Goal: Task Accomplishment & Management: Use online tool/utility

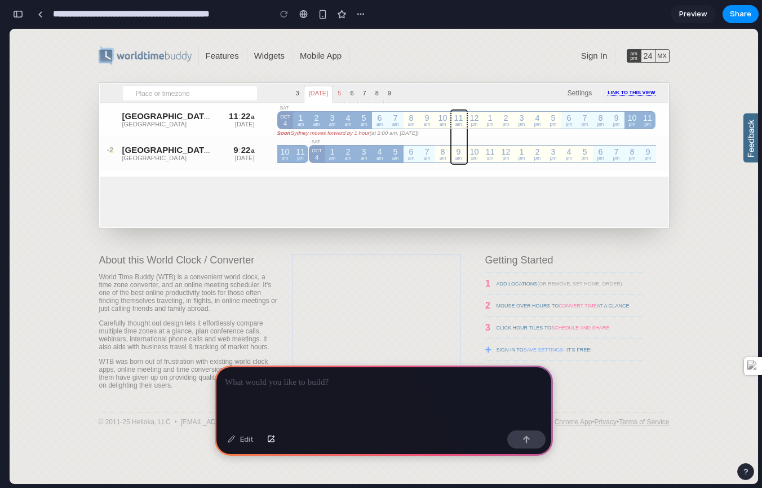
click at [346, 89] on span "6" at bounding box center [352, 94] width 12 height 16
click at [328, 94] on span "[DATE]" at bounding box center [319, 94] width 30 height 17
click at [326, 388] on p at bounding box center [384, 382] width 318 height 14
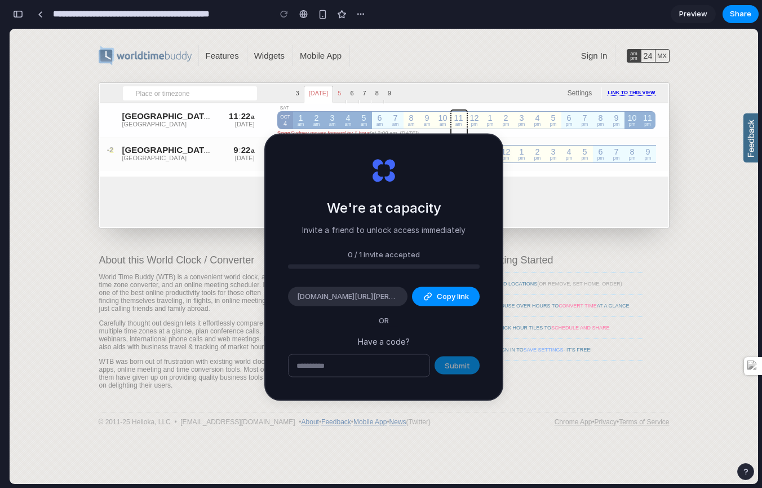
click at [206, 151] on div "9 : 22 a" at bounding box center [229, 150] width 51 height 10
click at [154, 119] on div "Sydney AEST" at bounding box center [167, 116] width 90 height 10
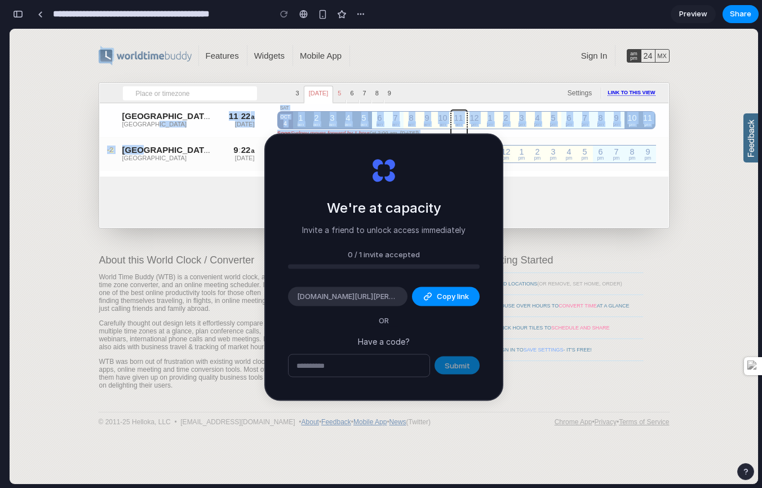
drag, startPoint x: 144, startPoint y: 152, endPoint x: 150, endPoint y: 125, distance: 27.1
click at [150, 125] on div "+0 Sydney AEST [GEOGRAPHIC_DATA] 11 : 22 a [DATE] - 11 : 22 a [DATE] [DATE] 1 a…" at bounding box center [384, 137] width 569 height 68
click at [144, 160] on div "[GEOGRAPHIC_DATA]" at bounding box center [167, 157] width 90 height 7
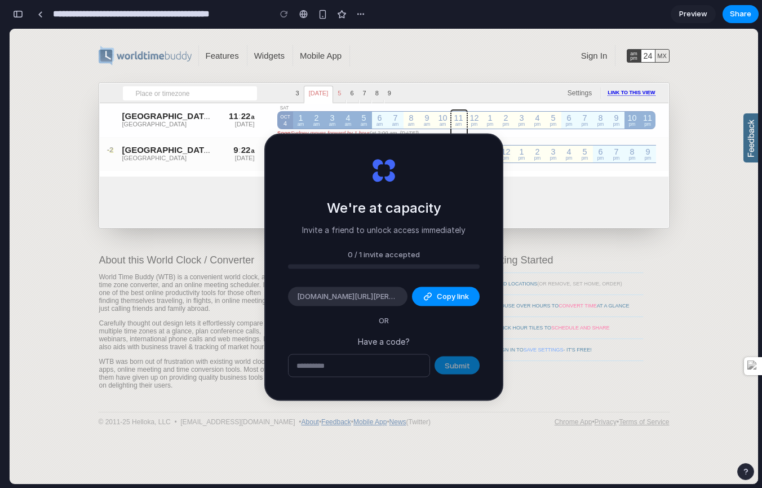
click at [651, 55] on div "24" at bounding box center [649, 56] width 14 height 6
click at [662, 55] on div "MX" at bounding box center [663, 56] width 14 height 6
click at [631, 55] on div "am pm" at bounding box center [634, 55] width 14 height 9
click at [241, 162] on div "9 : 22 a [DATE] - 9 : 22 a [DATE]" at bounding box center [229, 154] width 51 height 34
click at [24, 14] on button "button" at bounding box center [18, 14] width 18 height 18
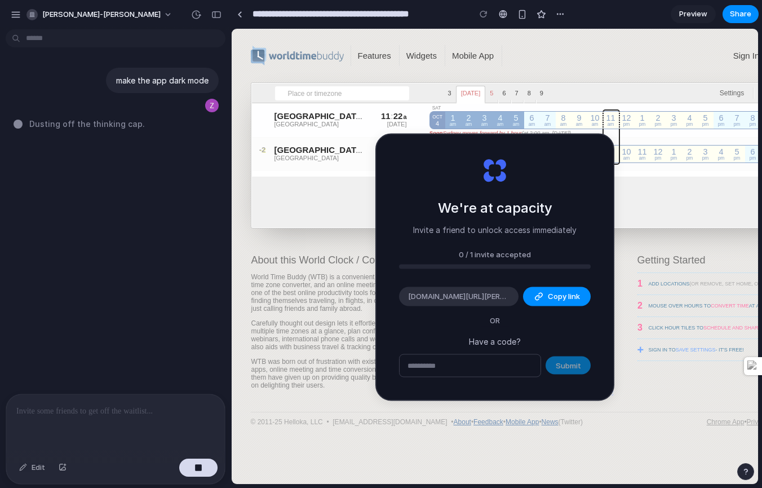
click at [73, 129] on span "Dusting off the thinking cap ." at bounding box center [87, 124] width 116 height 12
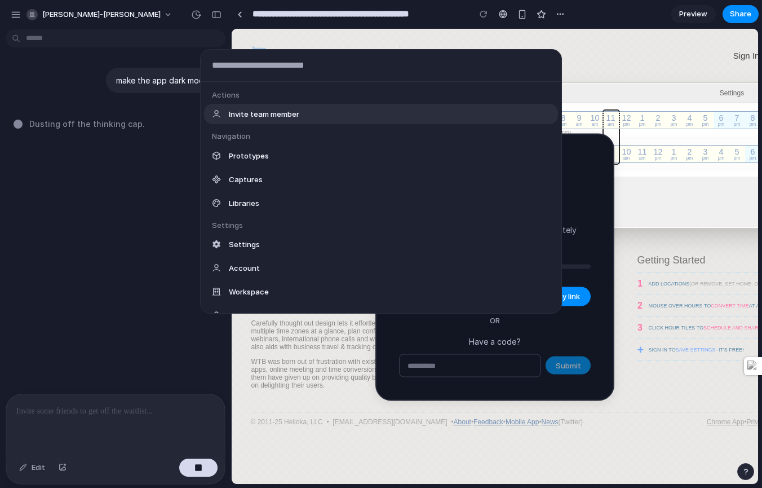
click at [72, 36] on body "**********" at bounding box center [381, 244] width 762 height 488
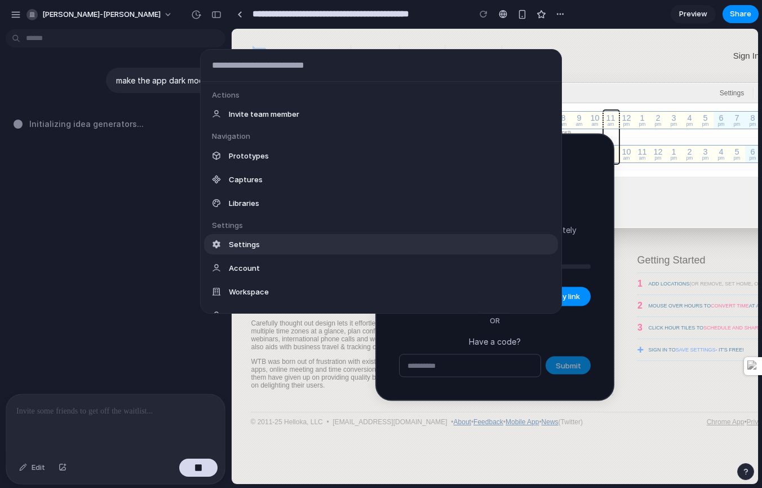
click at [105, 229] on div "Actions Invite team member Navigation Prototypes Captures Libraries Settings Se…" at bounding box center [381, 244] width 762 height 488
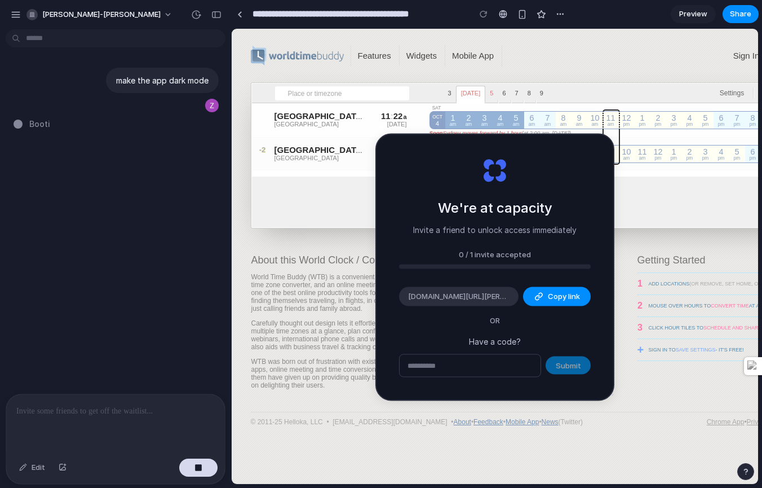
click at [131, 412] on p at bounding box center [115, 411] width 198 height 14
click at [103, 410] on p at bounding box center [115, 411] width 198 height 14
click at [150, 197] on div "make the app dark mode Tuning the innovation frequency .." at bounding box center [112, 214] width 224 height 360
click at [554, 302] on button "Copy link" at bounding box center [557, 296] width 68 height 19
click at [543, 302] on button "Copy link" at bounding box center [557, 296] width 68 height 19
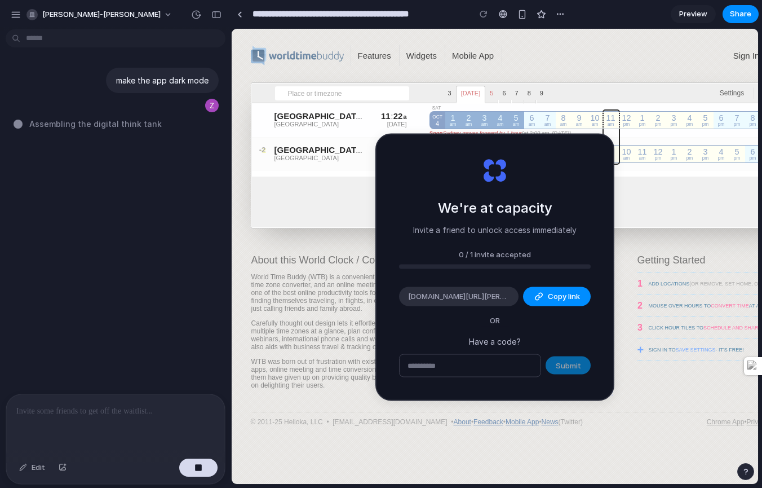
type input "**********"
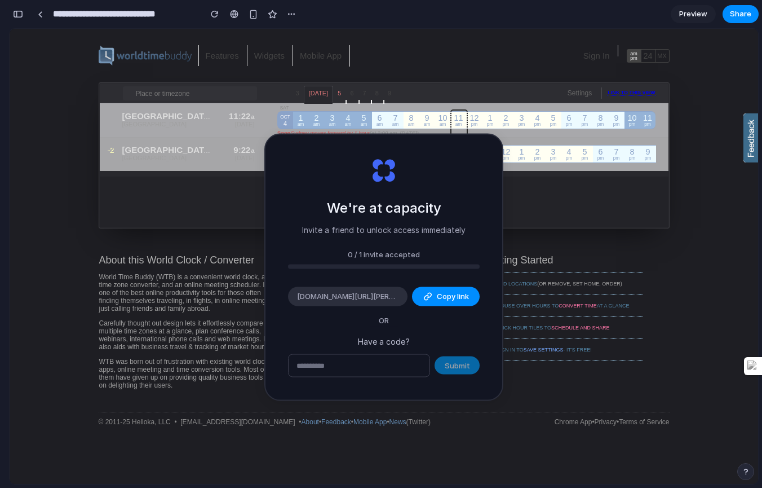
click at [75, 189] on body "World Clock & Time Converter Features Widgets Mobile App Sign In am pm 24 MX Li…" at bounding box center [384, 256] width 749 height 455
click at [662, 58] on div "MX" at bounding box center [663, 56] width 14 height 6
click at [653, 56] on div "24" at bounding box center [649, 56] width 14 height 6
click at [627, 56] on div "am pm" at bounding box center [634, 55] width 14 height 9
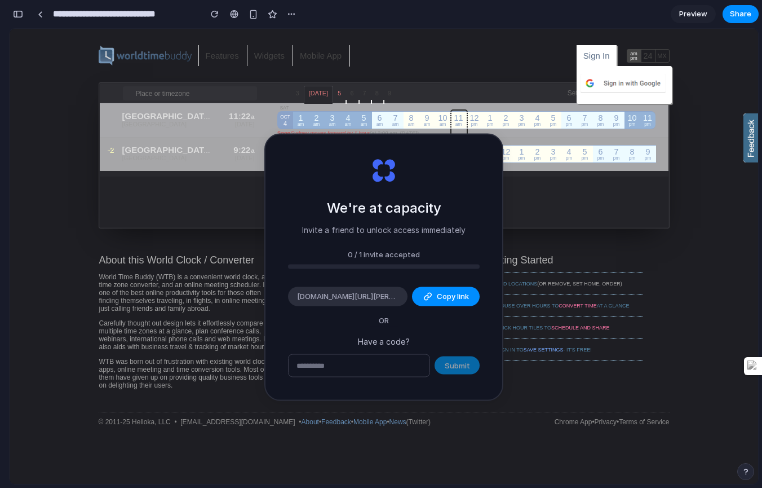
click at [593, 56] on span "Sign In" at bounding box center [596, 56] width 26 height 10
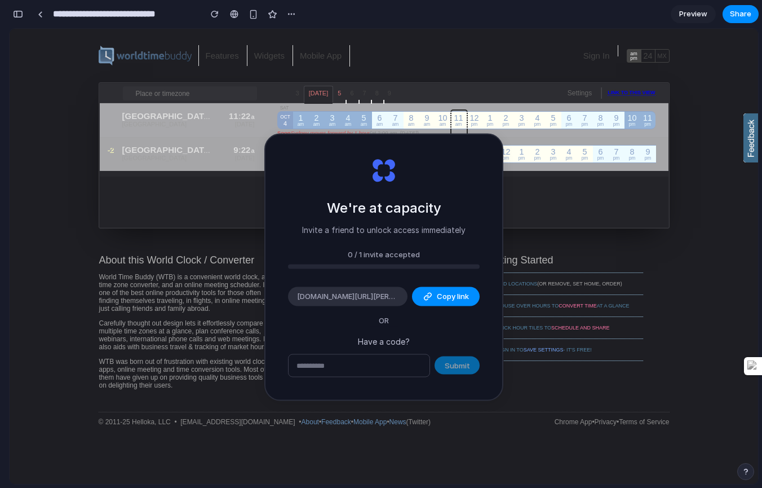
click at [524, 56] on ul "Features Widgets Mobile App" at bounding box center [433, 54] width 472 height 25
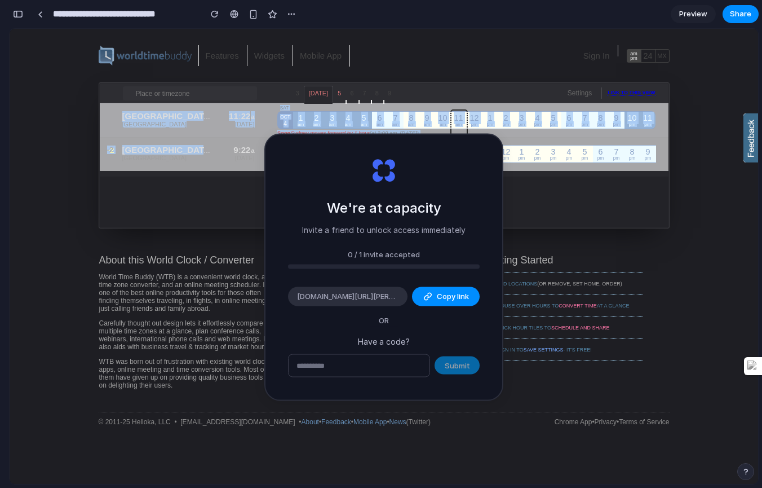
drag, startPoint x: 176, startPoint y: 145, endPoint x: 183, endPoint y: 109, distance: 36.6
click at [183, 109] on div "Sydney AEST [GEOGRAPHIC_DATA] 11 : 22 a [DATE] - 11 : 22 a [DATE] [DATE] 1 am A…" at bounding box center [384, 137] width 569 height 68
click at [55, 138] on body "World Clock & Time Converter Features Widgets Mobile App Sign In am pm 24 MX Li…" at bounding box center [384, 256] width 749 height 455
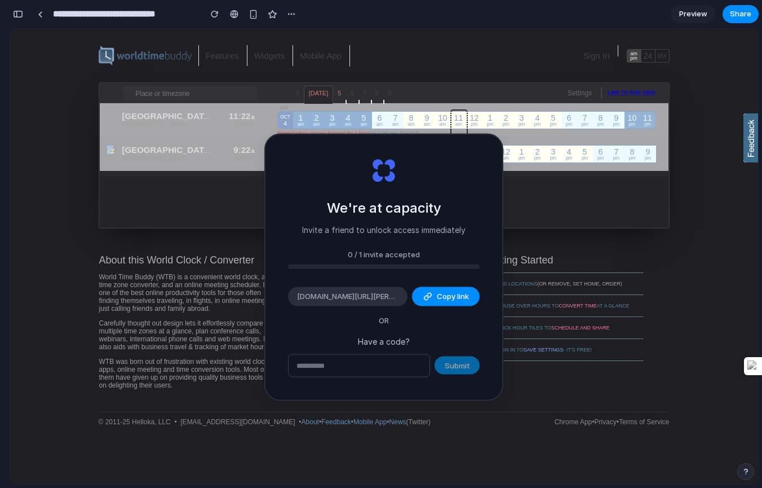
drag, startPoint x: 116, startPoint y: 150, endPoint x: 382, endPoint y: 43, distance: 286.3
click at [119, 144] on div "-2 Hangzhou CST [GEOGRAPHIC_DATA] 9 : 22 a [DATE] - 9 : 22 a [DATE] 10 pm CST 1…" at bounding box center [381, 154] width 563 height 34
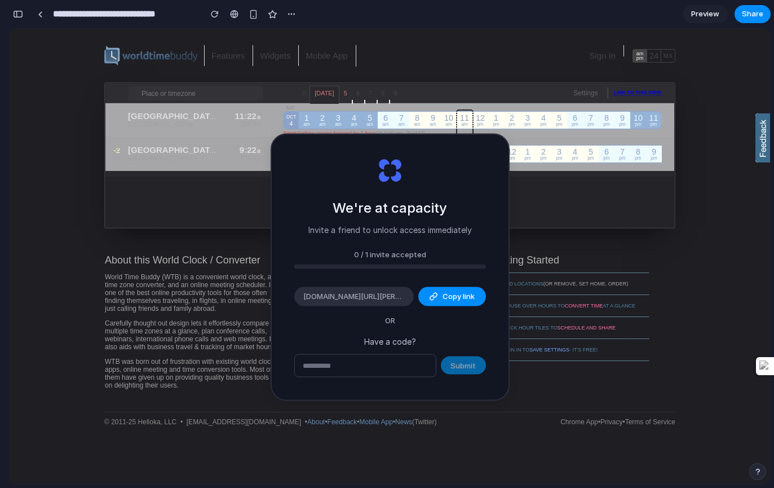
click at [421, 68] on div "World Clock & Time Converter Features Widgets Mobile App Sign In am pm 24 MX Li…" at bounding box center [389, 235] width 571 height 412
click at [428, 81] on div "World Clock & Time Converter Features Widgets Mobile App Sign In am pm 24 MX Li…" at bounding box center [389, 235] width 571 height 412
click at [36, 15] on link at bounding box center [40, 14] width 17 height 17
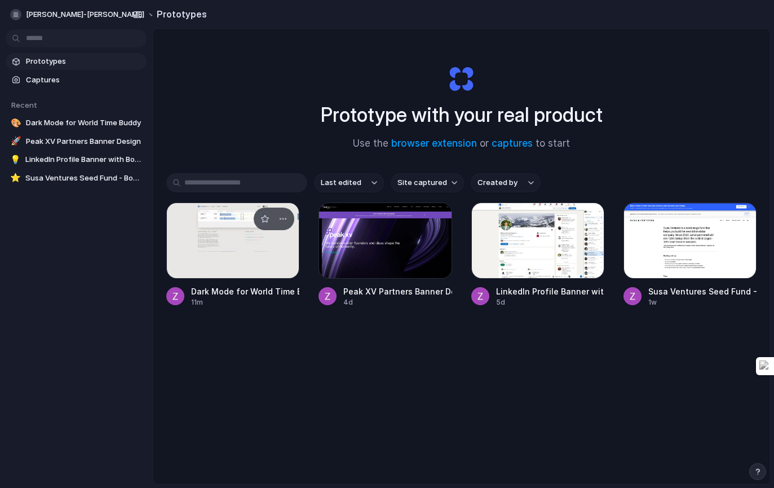
click at [201, 236] on div at bounding box center [232, 240] width 133 height 76
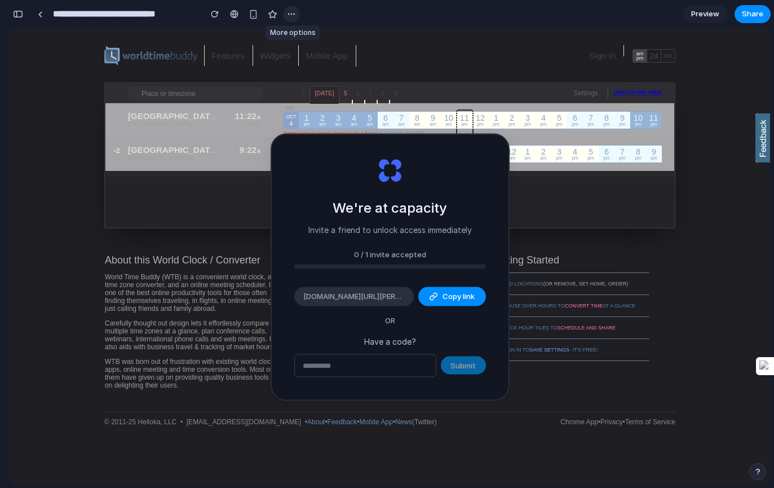
click at [290, 11] on div "button" at bounding box center [291, 14] width 9 height 9
click at [4, 15] on div "Duplicate Delete" at bounding box center [387, 244] width 774 height 488
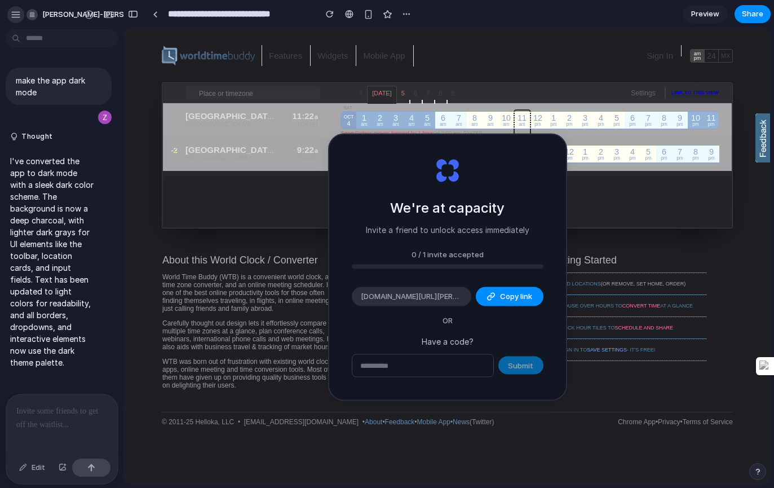
click at [14, 15] on div "button" at bounding box center [16, 15] width 10 height 10
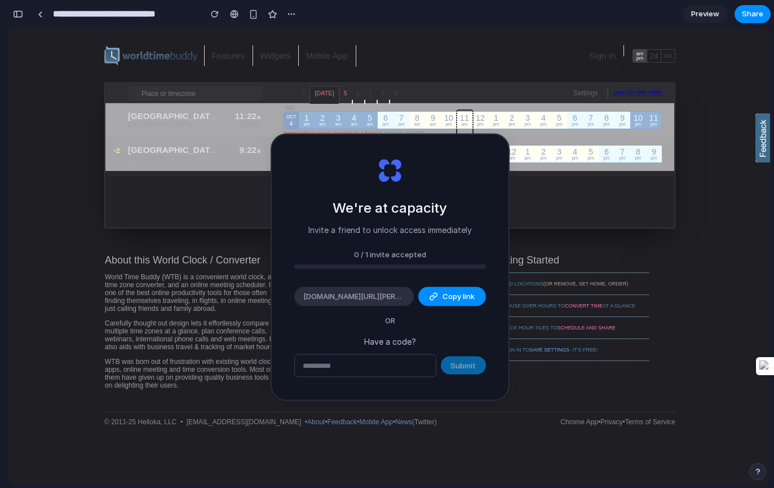
click at [23, 12] on button "button" at bounding box center [18, 14] width 18 height 18
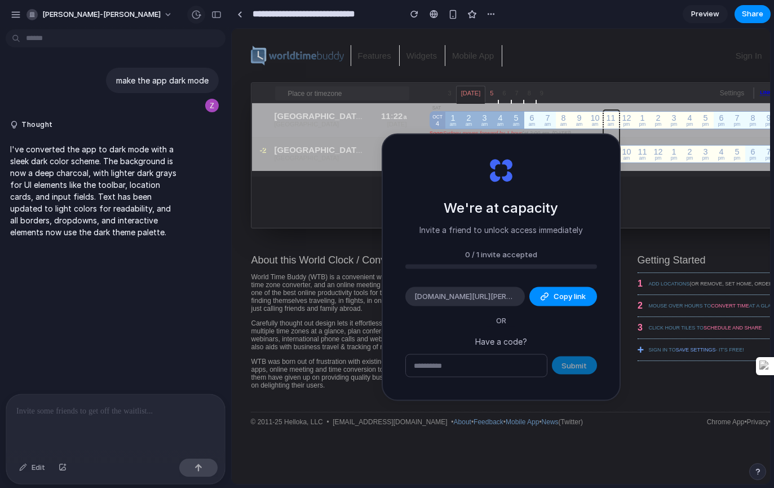
click at [199, 11] on div "button" at bounding box center [196, 15] width 10 height 10
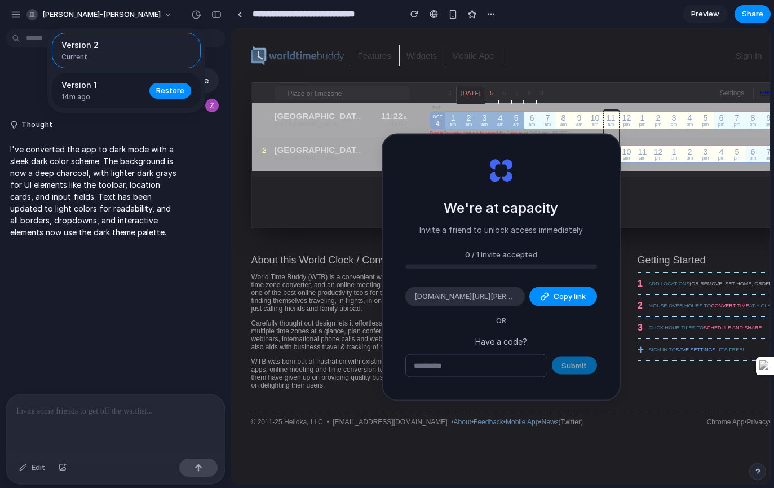
click at [99, 82] on span "Version 1" at bounding box center [101, 85] width 81 height 12
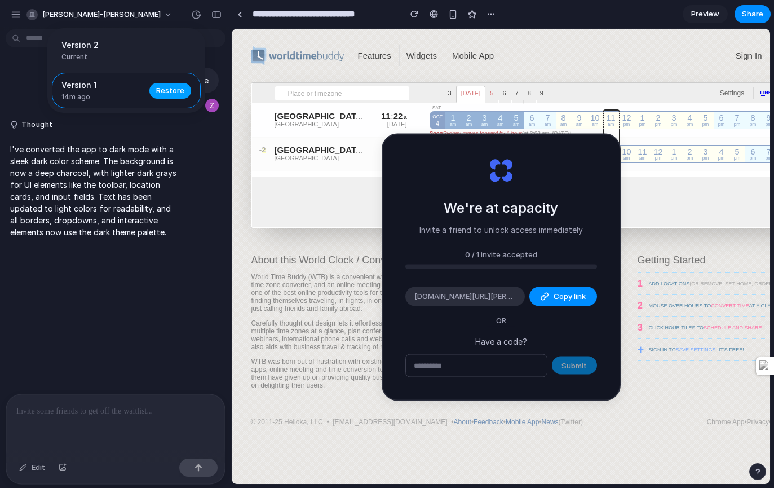
click at [163, 96] on button "Restore" at bounding box center [170, 91] width 42 height 16
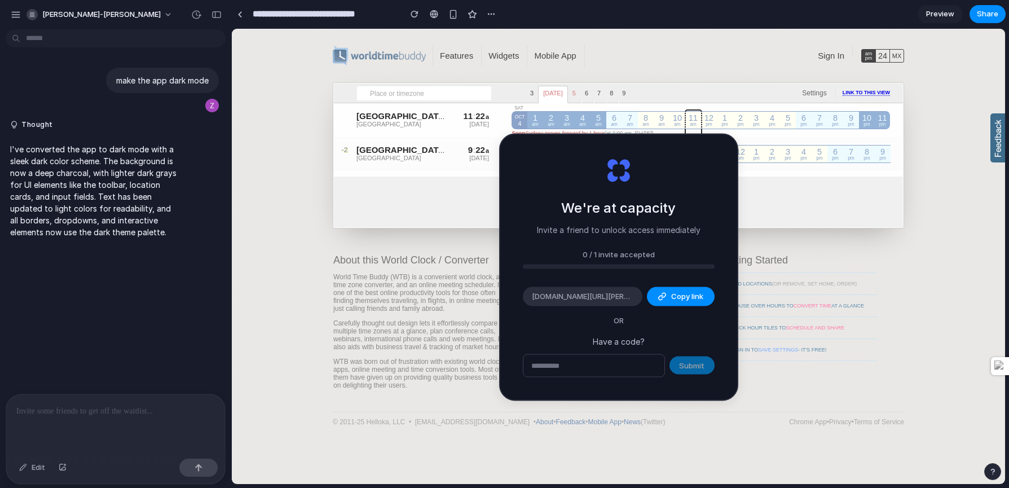
click at [759, 55] on ul "Features Widgets Mobile App" at bounding box center [667, 54] width 472 height 25
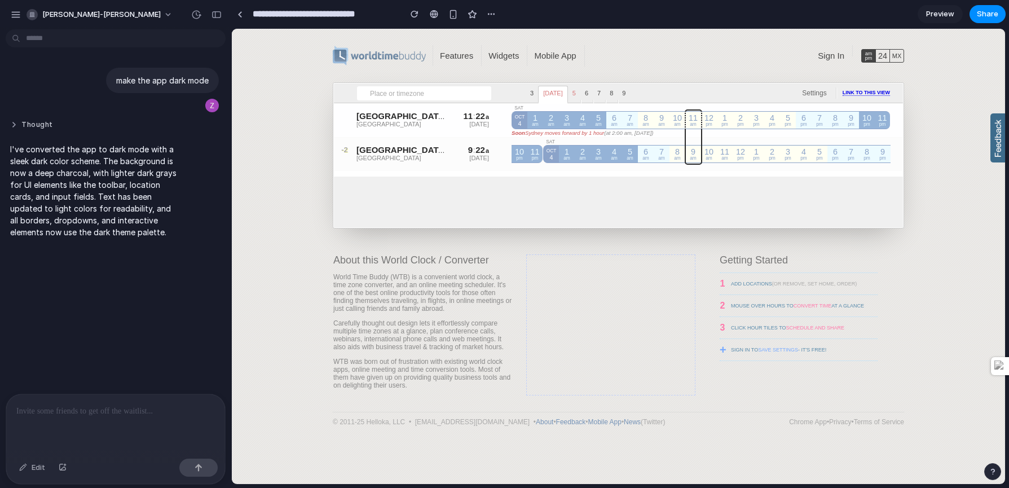
click at [48, 125] on button "Thought" at bounding box center [95, 125] width 170 height 10
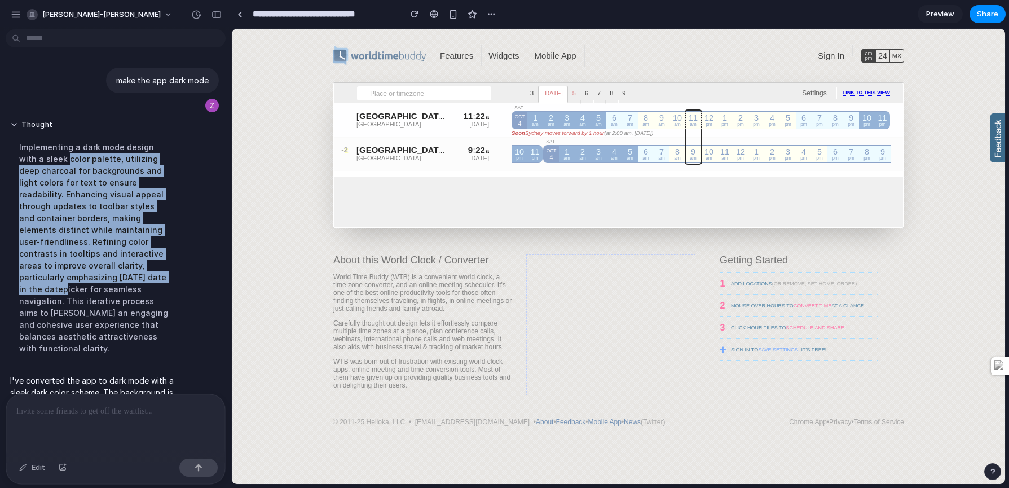
drag, startPoint x: 50, startPoint y: 158, endPoint x: 78, endPoint y: 280, distance: 125.0
click at [78, 280] on div "Implementing a dark mode design with a sleek color palette, utilizing deep char…" at bounding box center [95, 247] width 170 height 227
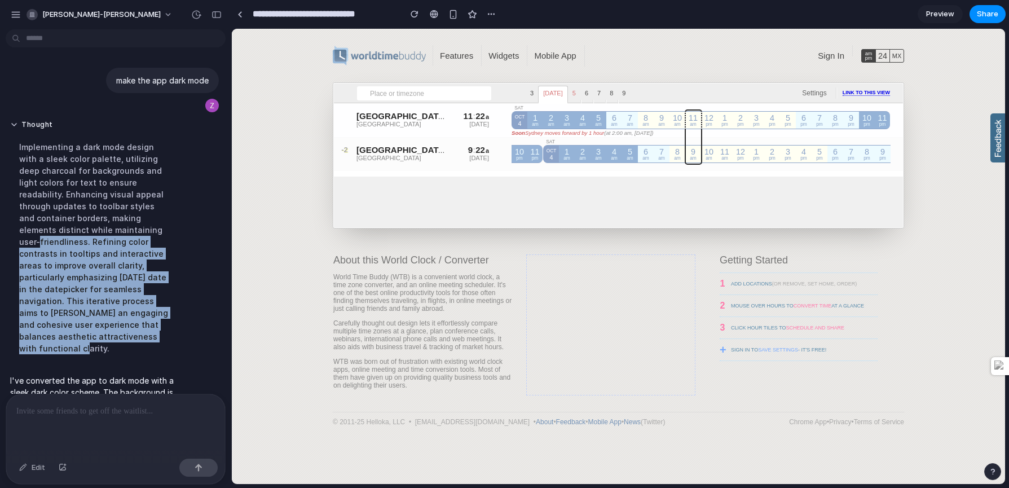
drag, startPoint x: 87, startPoint y: 335, endPoint x: 86, endPoint y: 231, distance: 104.3
click at [86, 231] on div "Implementing a dark mode design with a sleek color palette, utilizing deep char…" at bounding box center [95, 247] width 170 height 227
click at [73, 257] on div "Implementing a dark mode design with a sleek color palette, utilizing deep char…" at bounding box center [95, 247] width 170 height 227
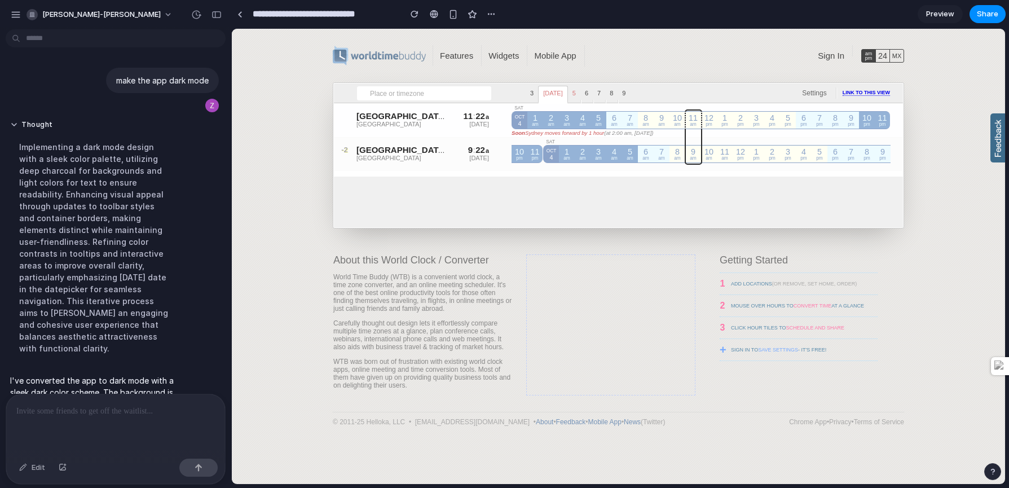
click at [38, 462] on div "Edit" at bounding box center [32, 467] width 37 height 18
click at [36, 464] on div "Edit" at bounding box center [32, 467] width 37 height 18
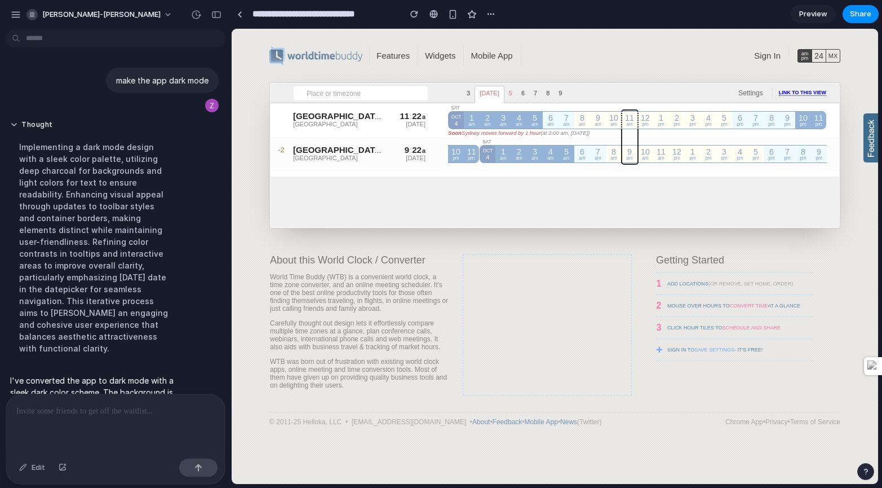
click at [117, 40] on html "**********" at bounding box center [441, 244] width 882 height 488
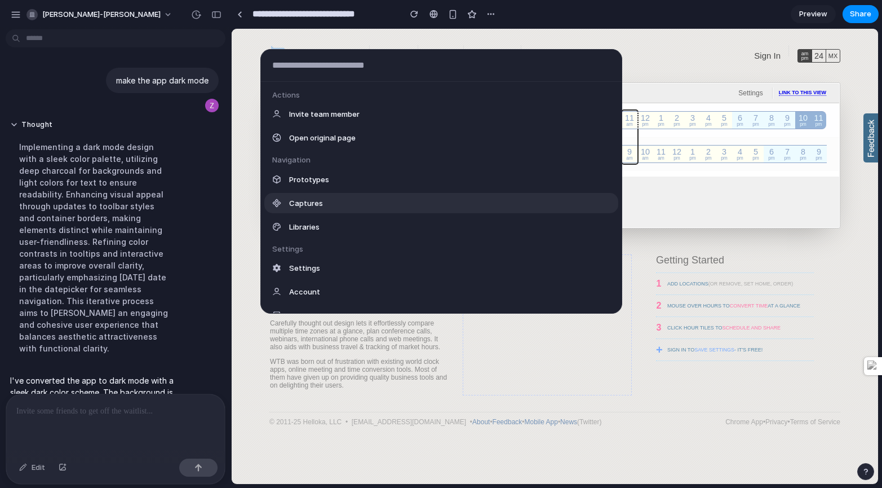
click at [326, 203] on div "Captures" at bounding box center [441, 203] width 354 height 20
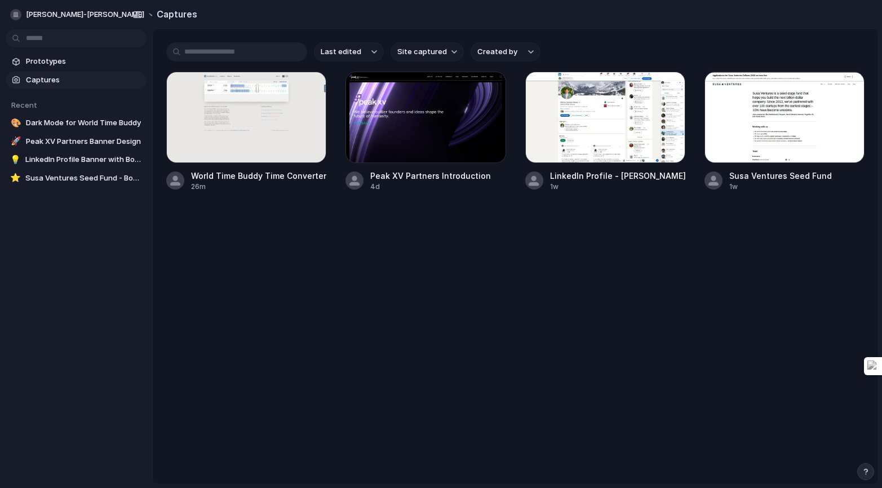
click at [95, 41] on html "[PERSON_NAME]-[PERSON_NAME] Captures Recent 🎨 Dark Mode for World Time Buddy 🚀 …" at bounding box center [441, 244] width 882 height 488
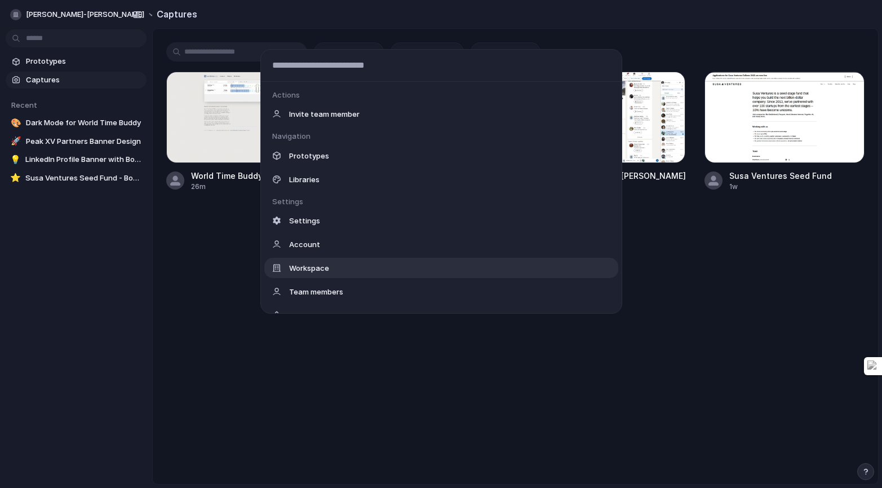
click at [182, 268] on div "Actions Invite team member Navigation Prototypes Libraries Settings Settings Ac…" at bounding box center [441, 244] width 882 height 488
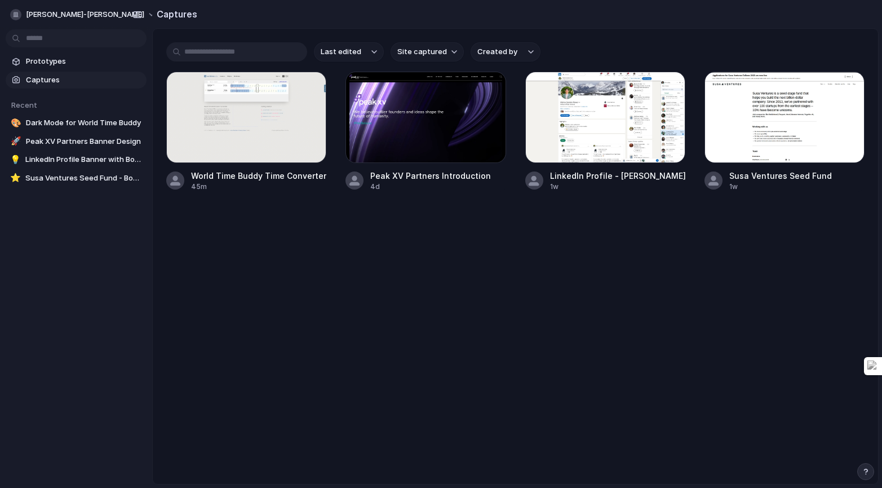
click at [86, 39] on body "[PERSON_NAME]-[PERSON_NAME] Captures Recent 🎨 Dark Mode for World Time Buddy 🚀 …" at bounding box center [441, 244] width 882 height 488
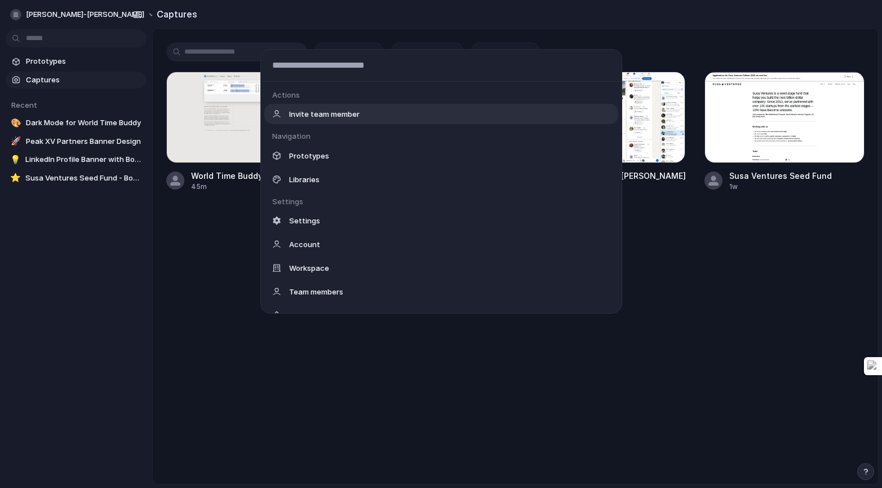
click at [86, 39] on div "Actions Invite team member Navigation Prototypes Libraries Settings Settings Ac…" at bounding box center [441, 244] width 882 height 488
